Goal: Task Accomplishment & Management: Manage account settings

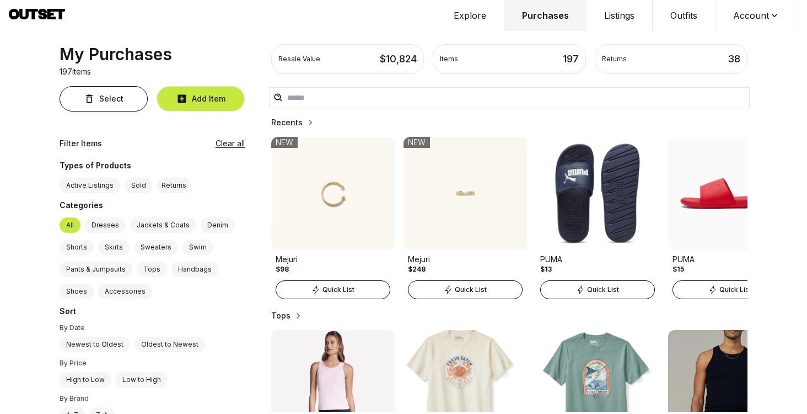
click at [776, 14] on icon at bounding box center [774, 15] width 11 height 11
click at [749, 29] on span "Profile" at bounding box center [749, 36] width 97 height 20
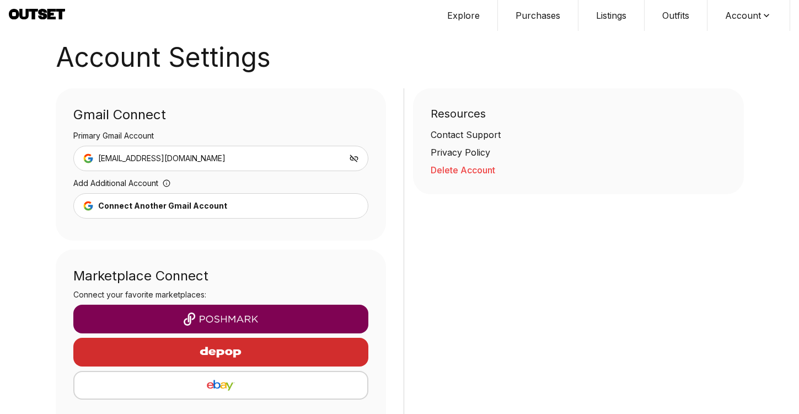
click at [457, 170] on button "Delete Account" at bounding box center [579, 169] width 296 height 13
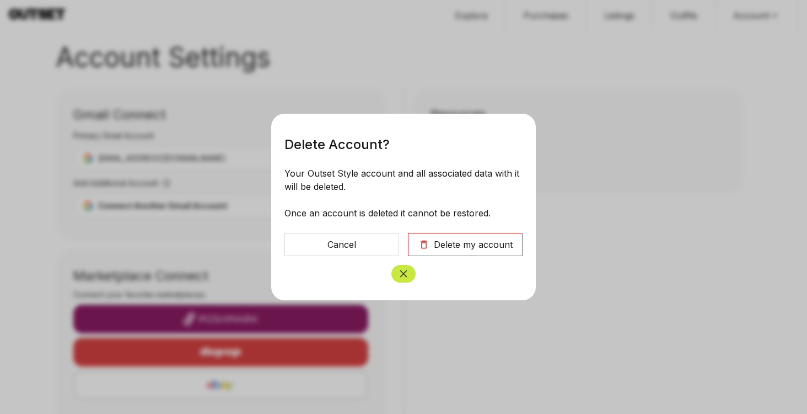
click at [470, 243] on div "Delete my account" at bounding box center [473, 244] width 79 height 13
click at [463, 246] on div "Delete my account" at bounding box center [473, 244] width 79 height 13
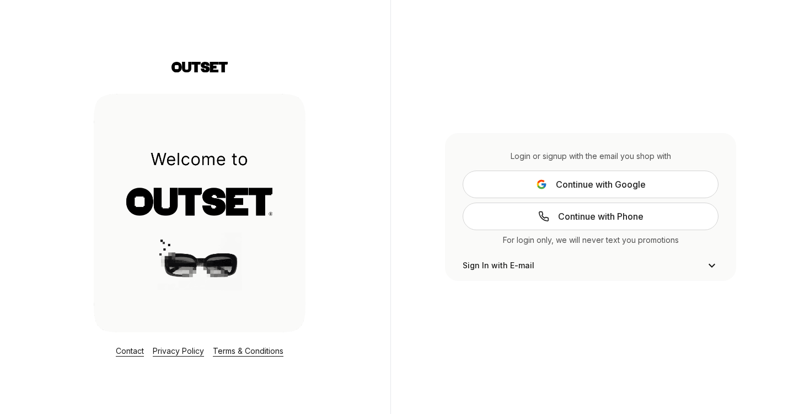
click at [569, 181] on span "Continue with Google" at bounding box center [601, 184] width 90 height 13
